Goal: Information Seeking & Learning: Learn about a topic

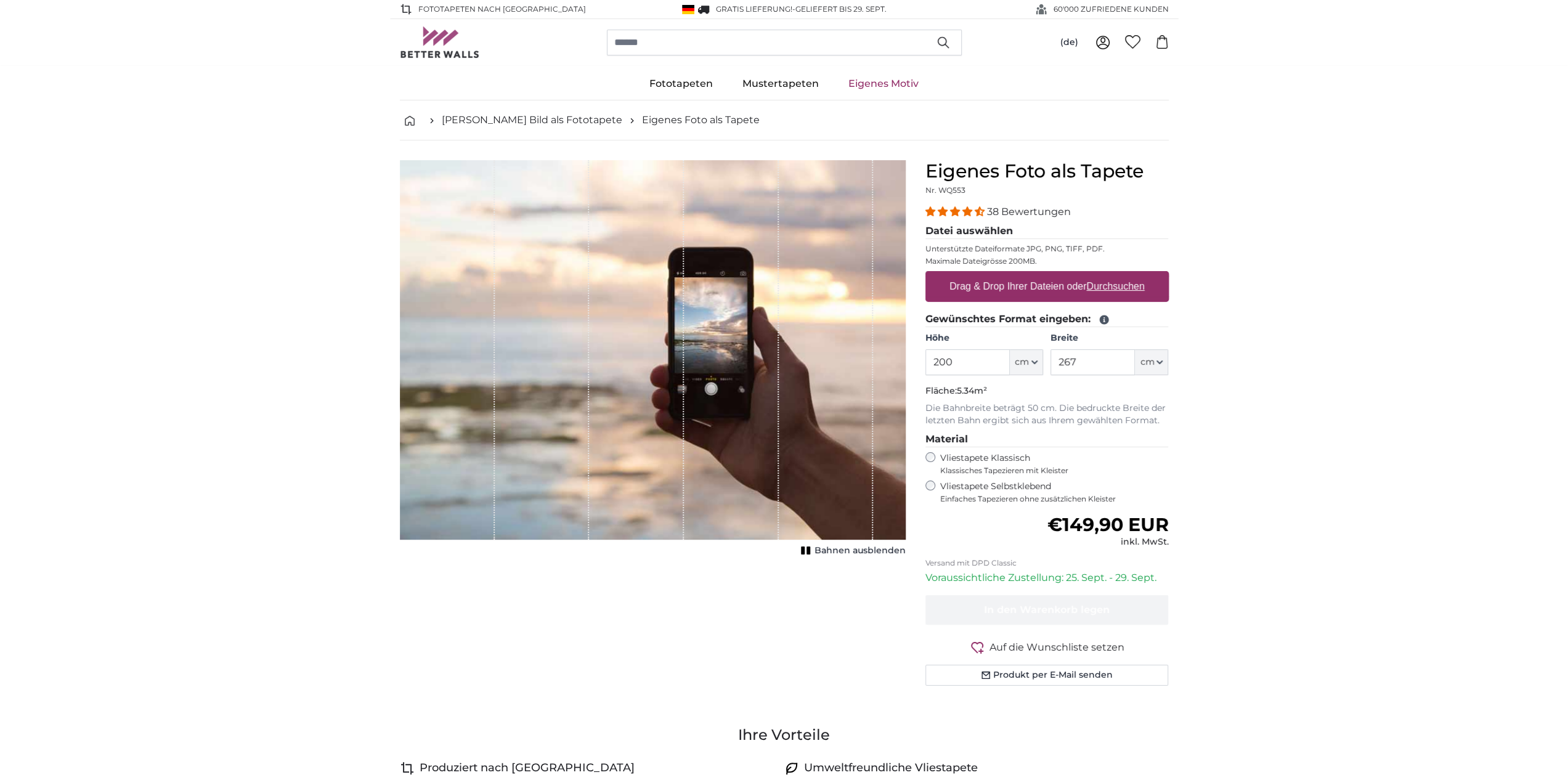
drag, startPoint x: 972, startPoint y: 363, endPoint x: 858, endPoint y: 355, distance: 114.3
click at [858, 355] on product-detail "Abbrechen Bild zuschneiden Bahnen ausblenden Eigenes Foto als Tapete Nr. WQ553 …" at bounding box center [784, 428] width 789 height 575
type input "250"
drag, startPoint x: 1087, startPoint y: 358, endPoint x: 1050, endPoint y: 359, distance: 37.0
click at [1051, 359] on input "267" at bounding box center [1093, 363] width 84 height 26
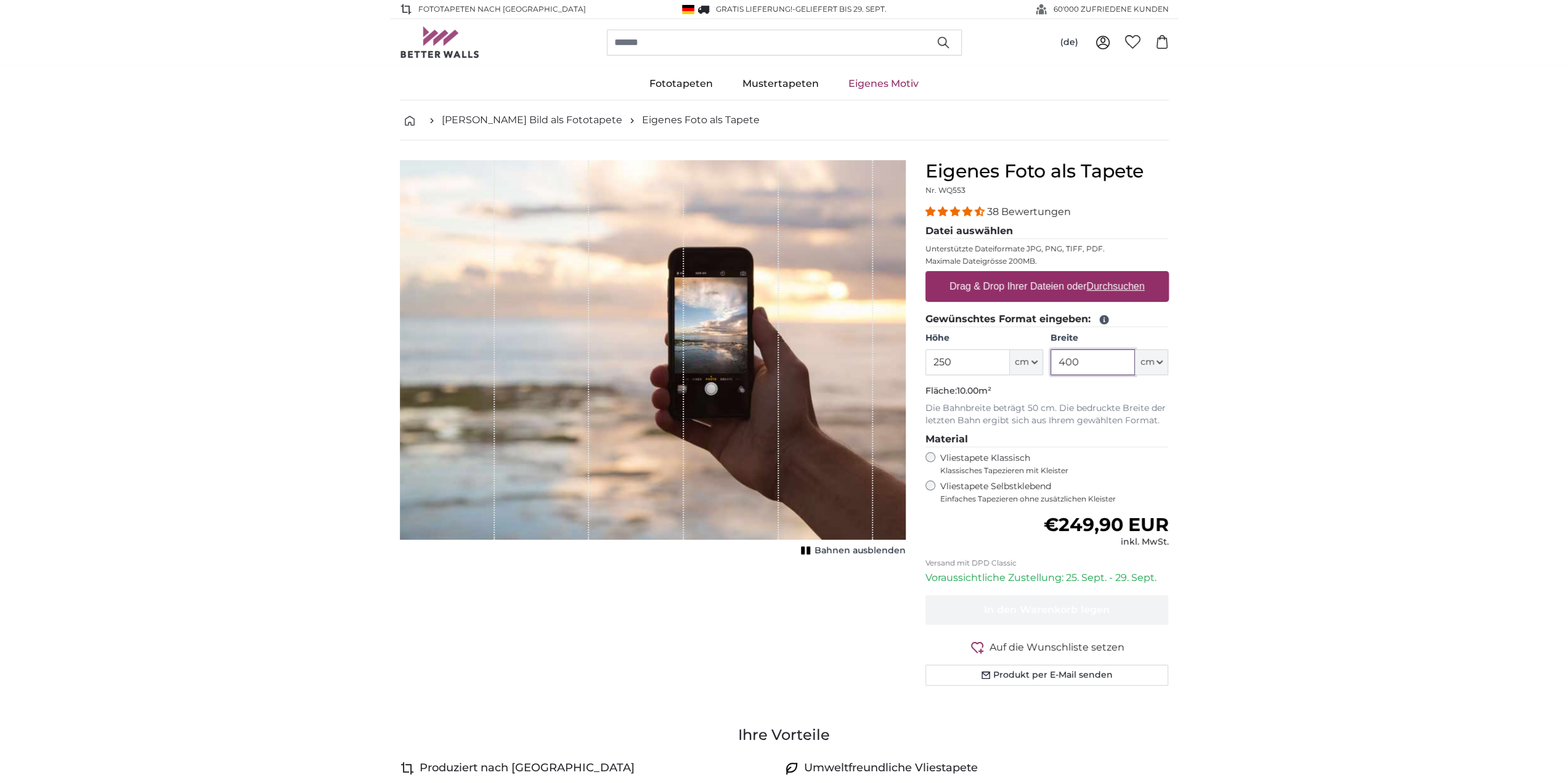
type input "400"
click at [540, 122] on link "[PERSON_NAME] Bild als Fototapete" at bounding box center [532, 120] width 181 height 15
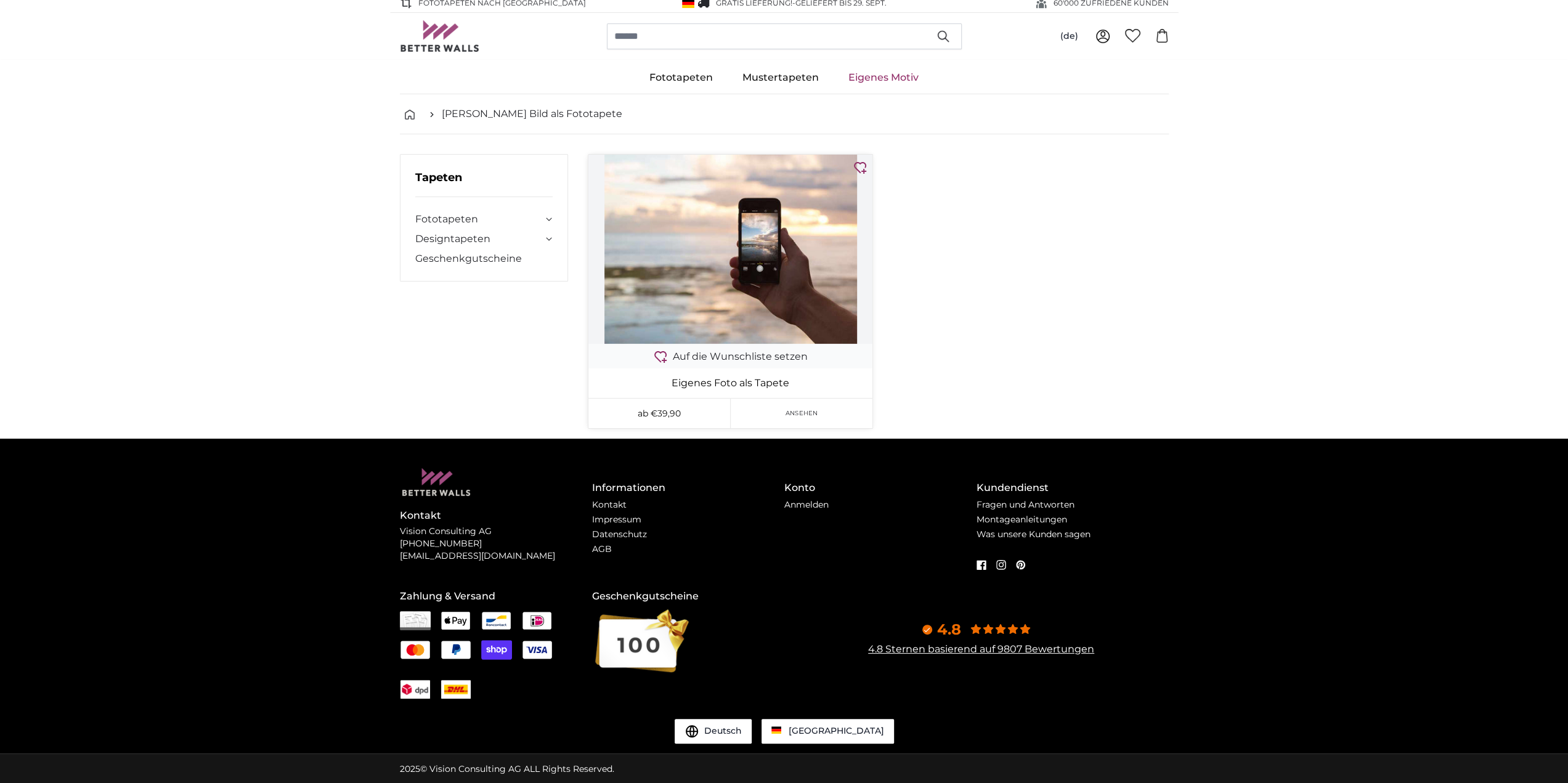
scroll to position [7, 0]
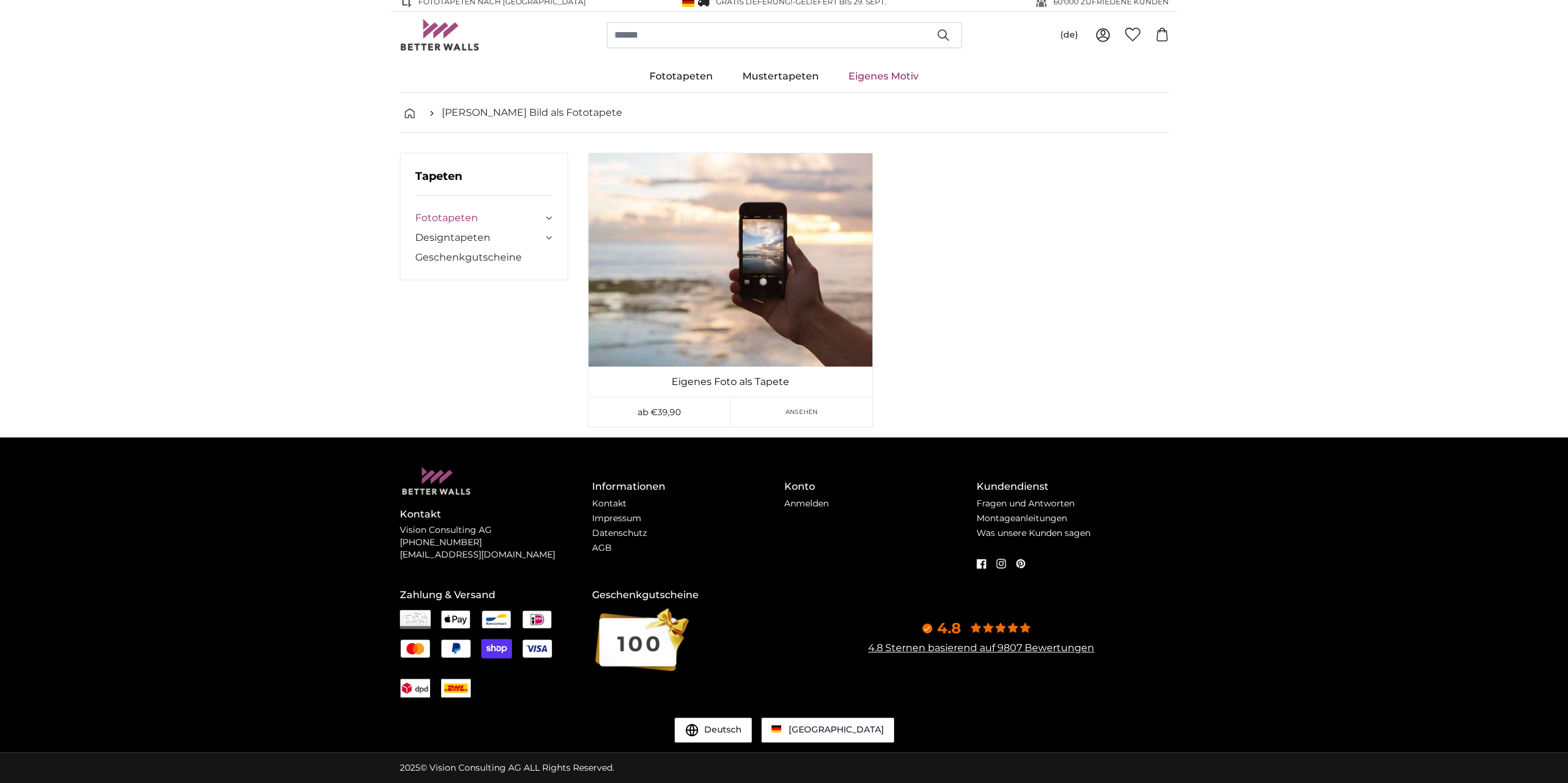
click at [441, 217] on link "Fototapeten" at bounding box center [479, 218] width 128 height 15
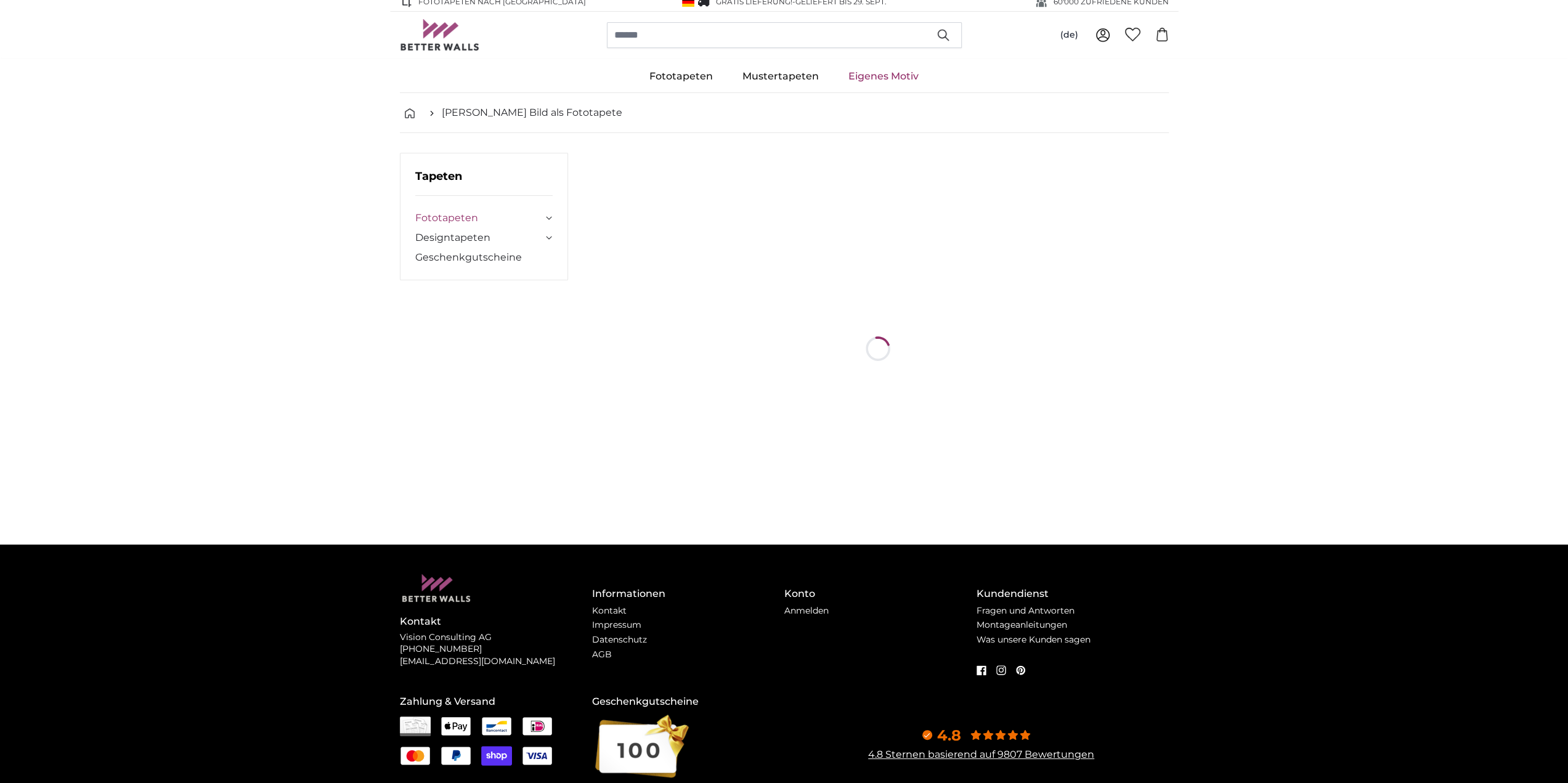
scroll to position [0, 0]
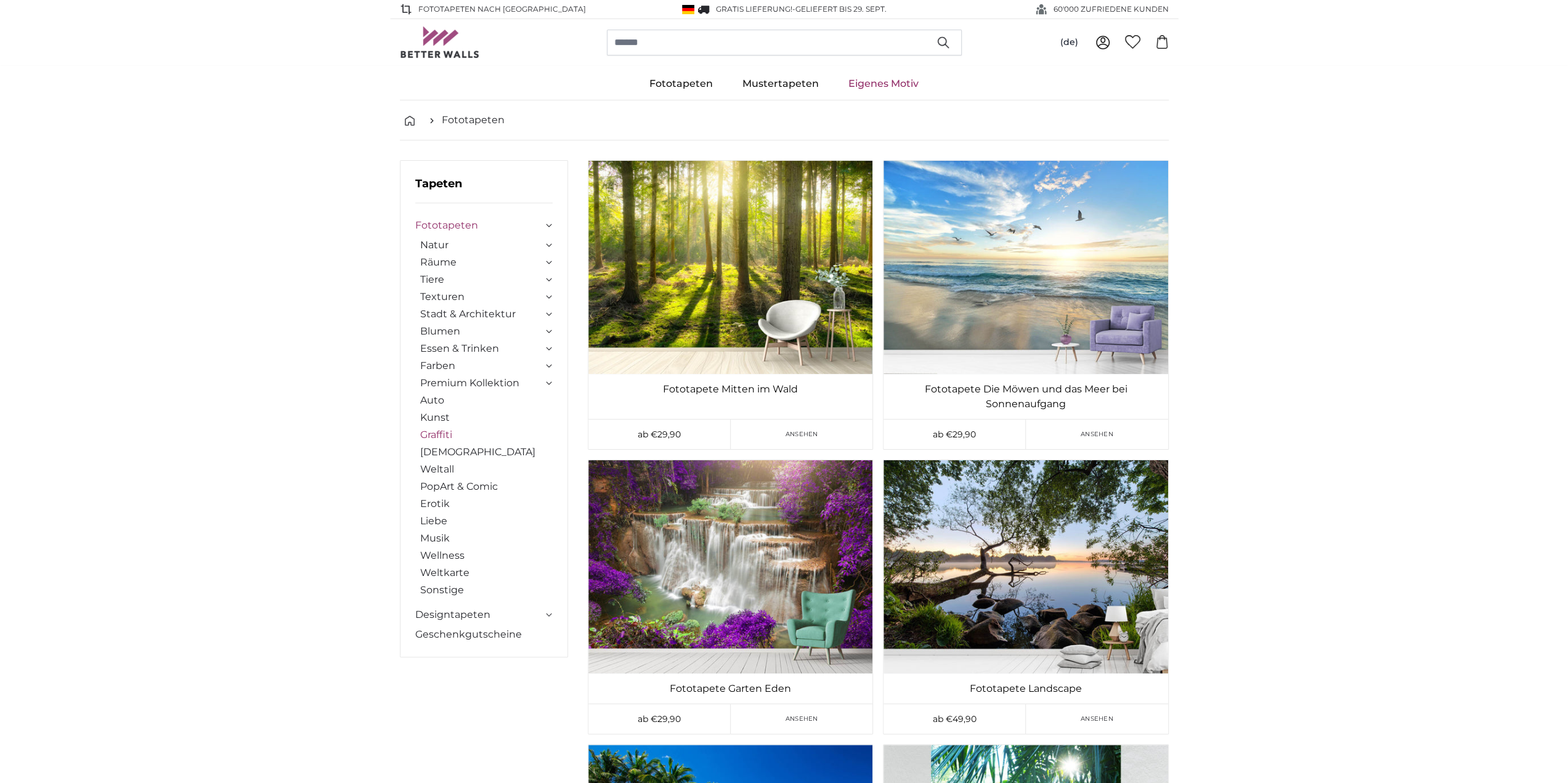
click at [439, 432] on link "Graffiti" at bounding box center [487, 435] width 133 height 15
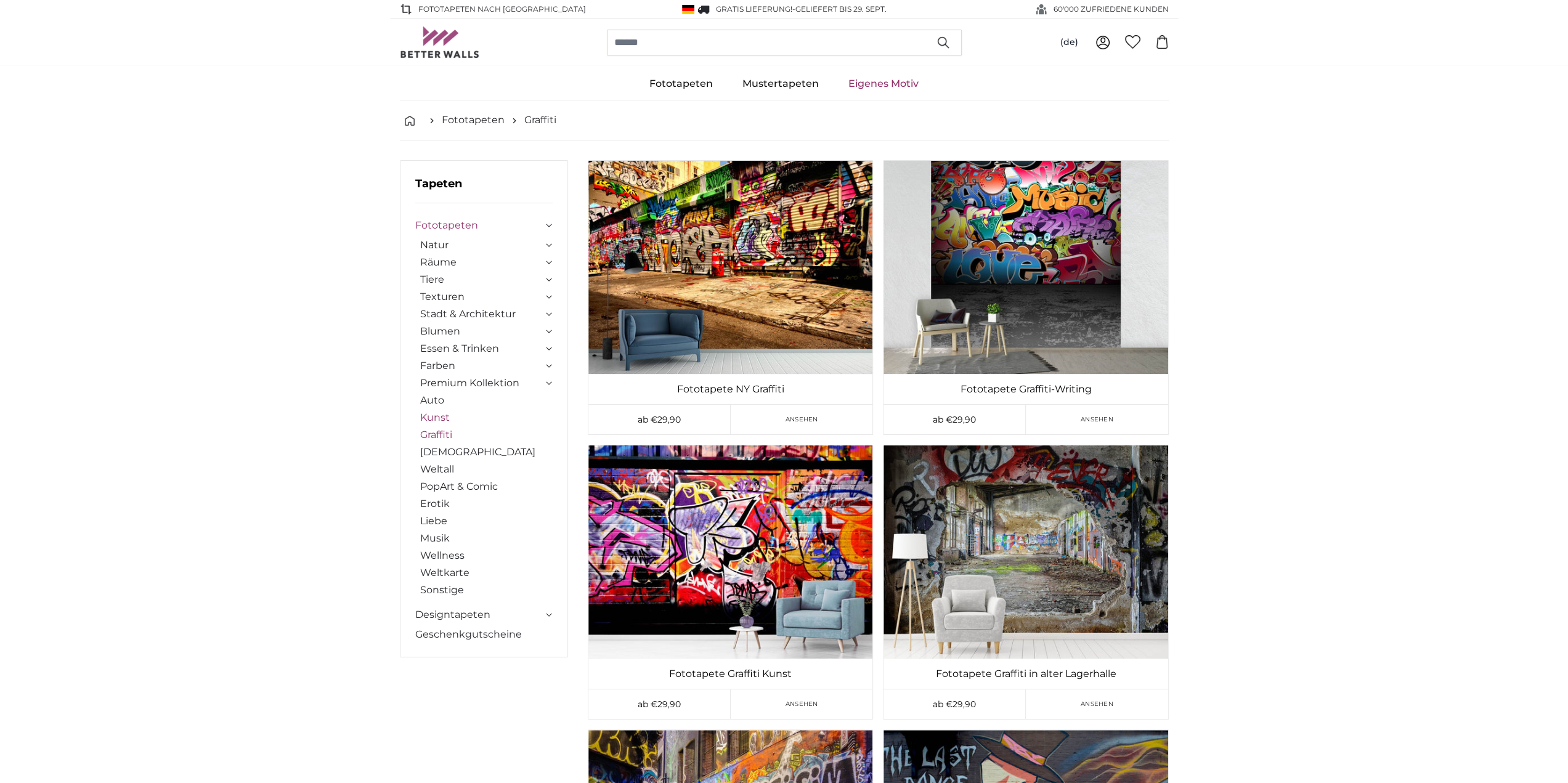
click at [439, 417] on link "Kunst" at bounding box center [487, 418] width 133 height 15
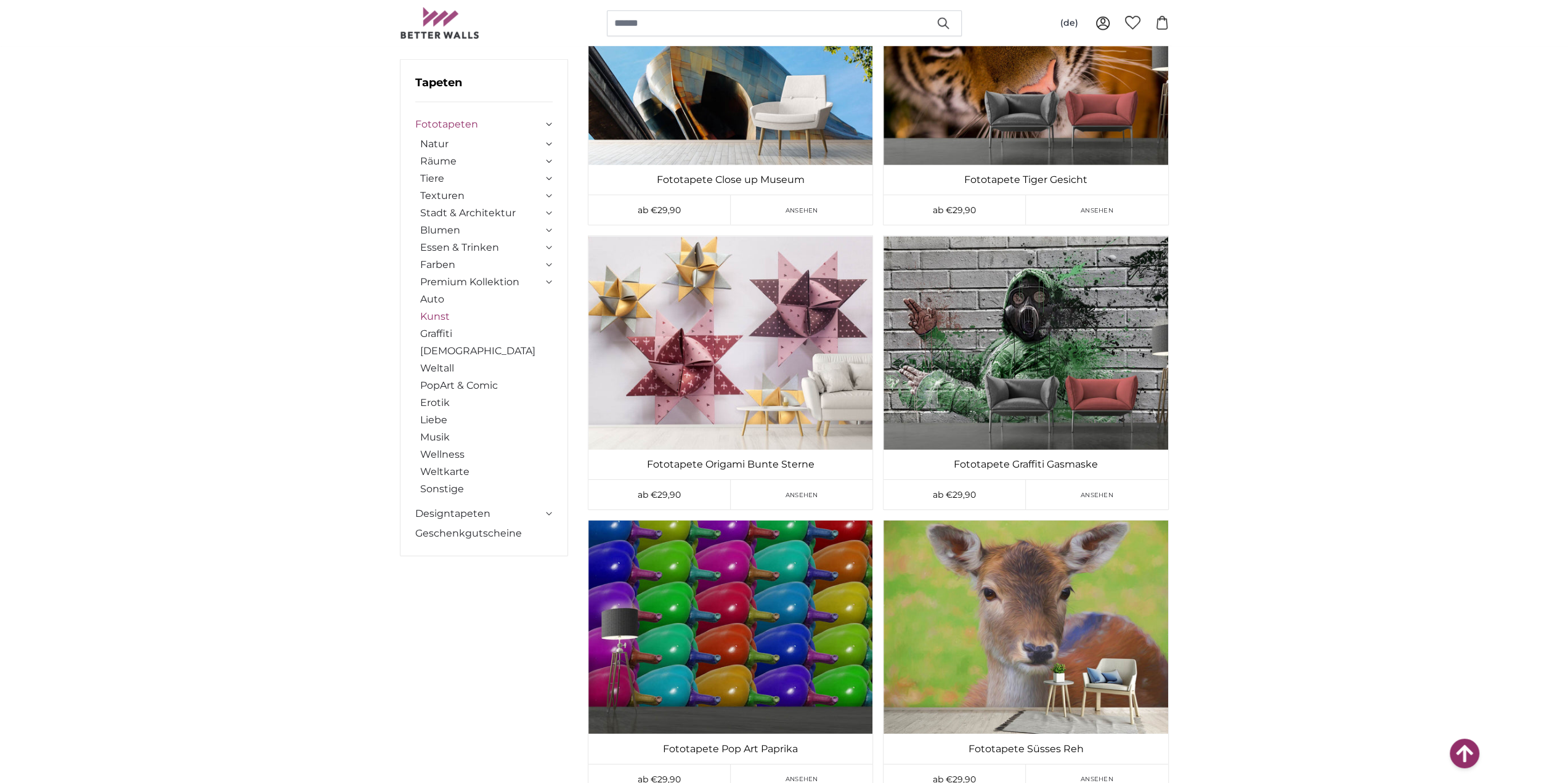
scroll to position [18056, 0]
